Goal: Task Accomplishment & Management: Complete application form

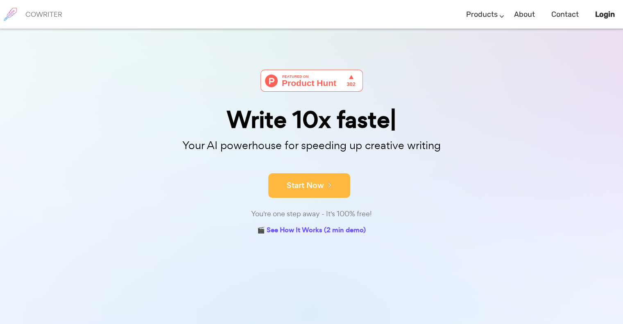
click at [295, 182] on button "Start Now" at bounding box center [309, 185] width 82 height 25
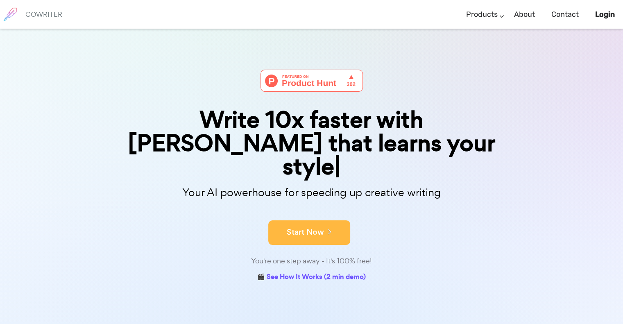
click at [322, 220] on button "Start Now" at bounding box center [309, 232] width 82 height 25
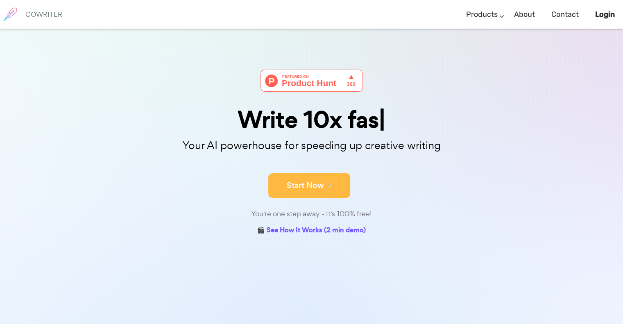
click at [326, 189] on icon at bounding box center [327, 184] width 7 height 9
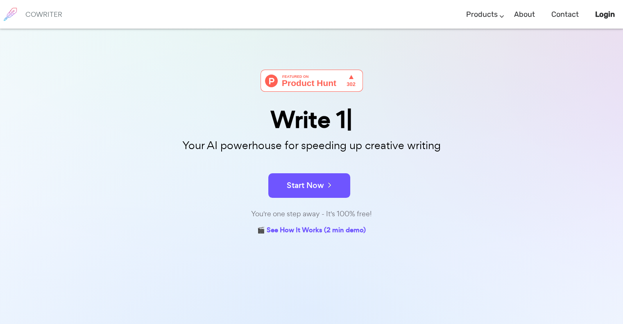
click at [326, 189] on icon at bounding box center [327, 184] width 7 height 9
